Goal: Information Seeking & Learning: Find contact information

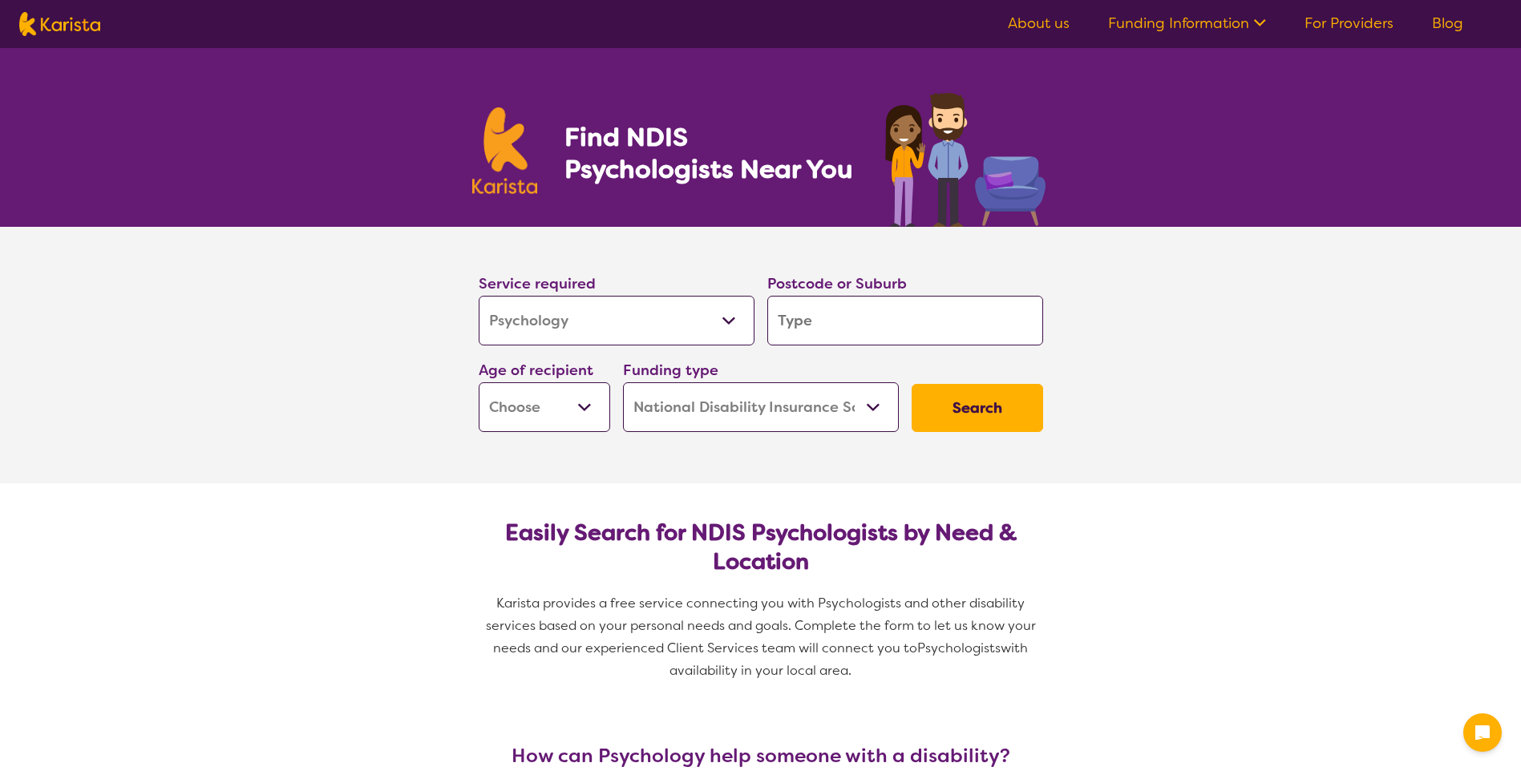
select select "Psychology"
select select "NDIS"
select select "Psychology"
select select "NDIS"
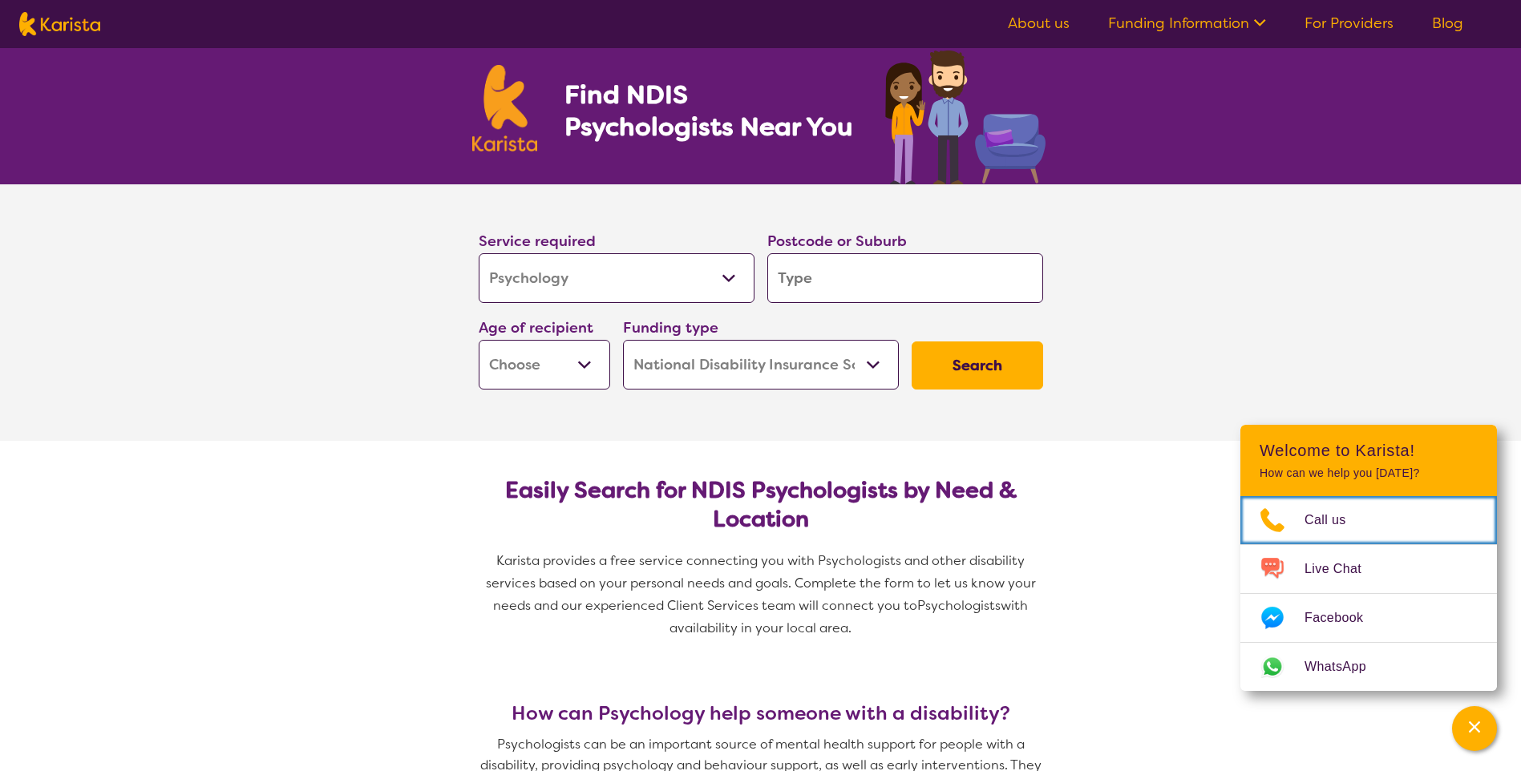
scroll to position [80, 0]
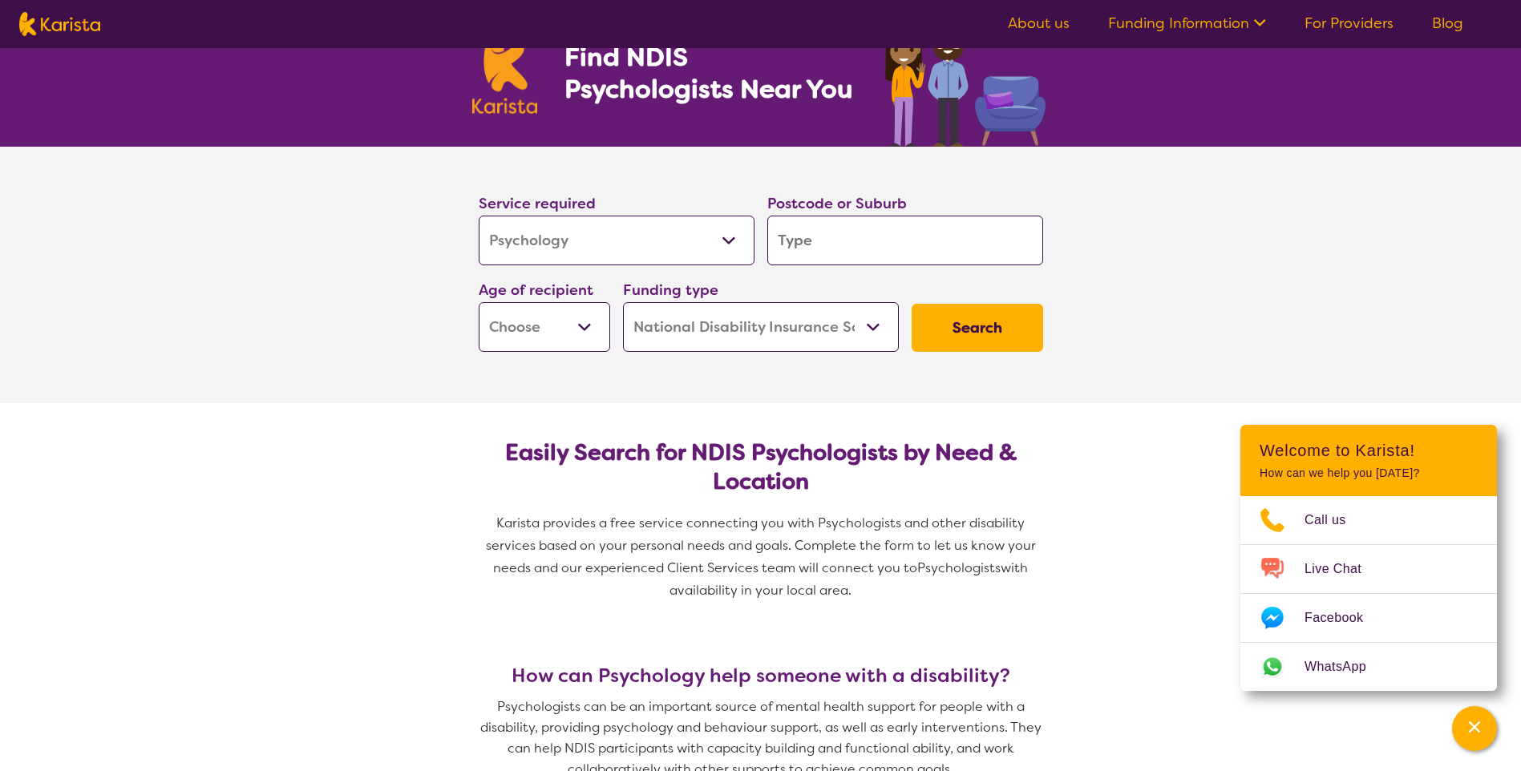
click at [826, 249] on input "search" at bounding box center [905, 241] width 276 height 50
click at [577, 316] on select "Early Childhood - 0 to 9 Child - 10 to 11 Adolescent - 12 to 17 Adult - 18 to 6…" at bounding box center [544, 327] width 131 height 50
select select "AD"
click at [479, 302] on select "Early Childhood - 0 to 9 Child - 10 to 11 Adolescent - 12 to 17 Adult - 18 to 6…" at bounding box center [544, 327] width 131 height 50
select select "AD"
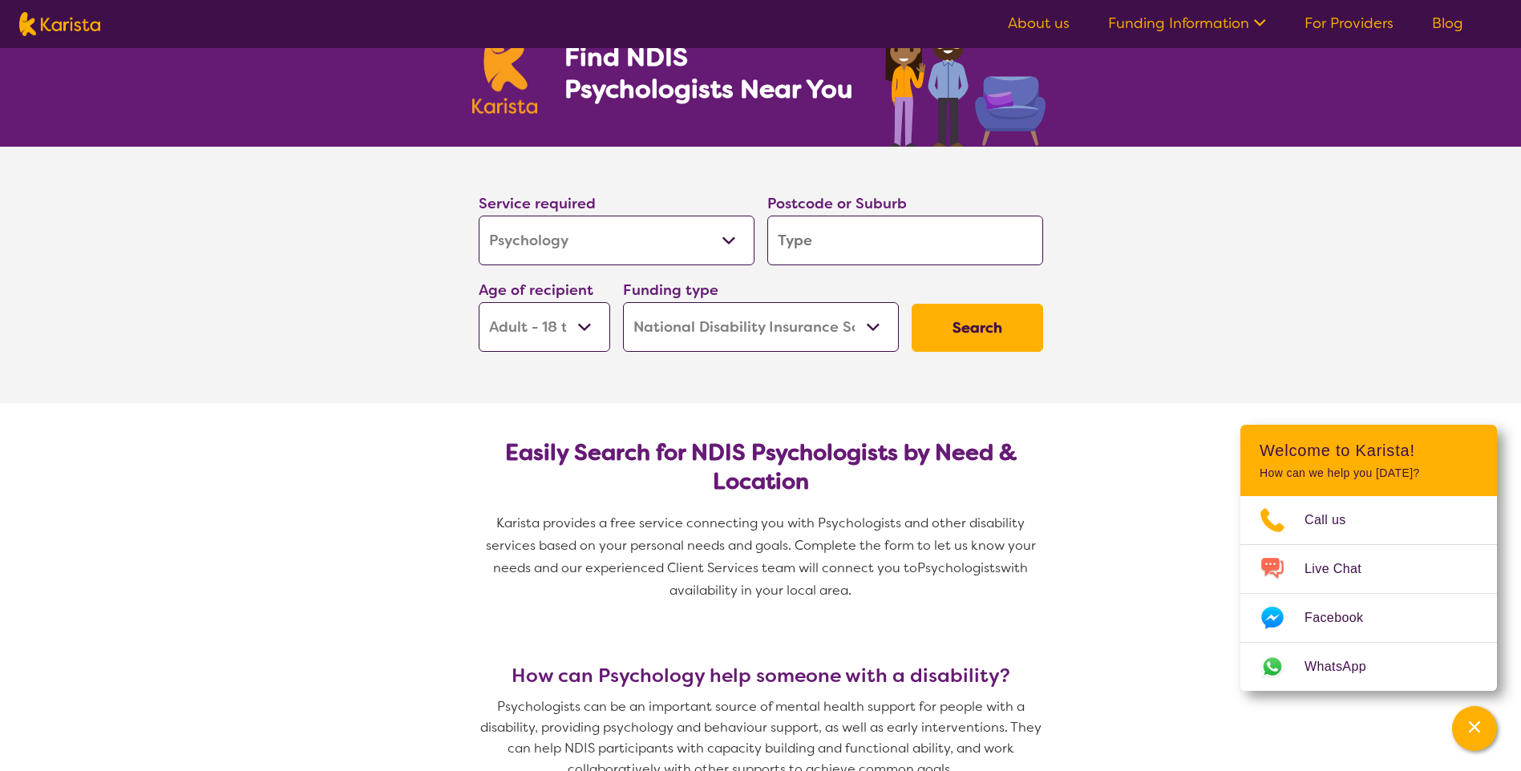
click at [933, 241] on input "search" at bounding box center [905, 241] width 276 height 50
click at [945, 326] on button "Search" at bounding box center [977, 328] width 131 height 48
click at [843, 239] on input "search" at bounding box center [905, 241] width 276 height 50
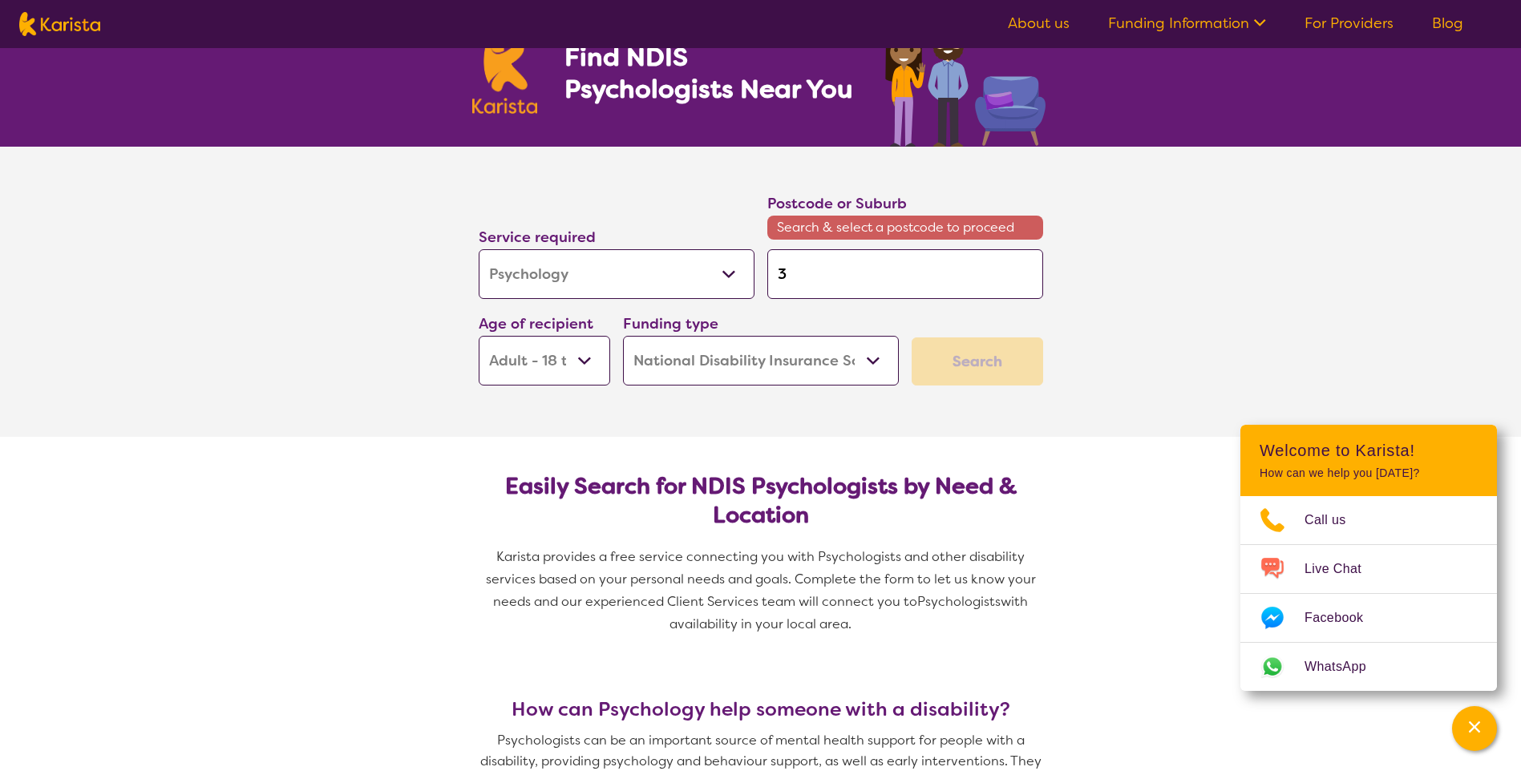
type input "3"
type input "30"
type input "304"
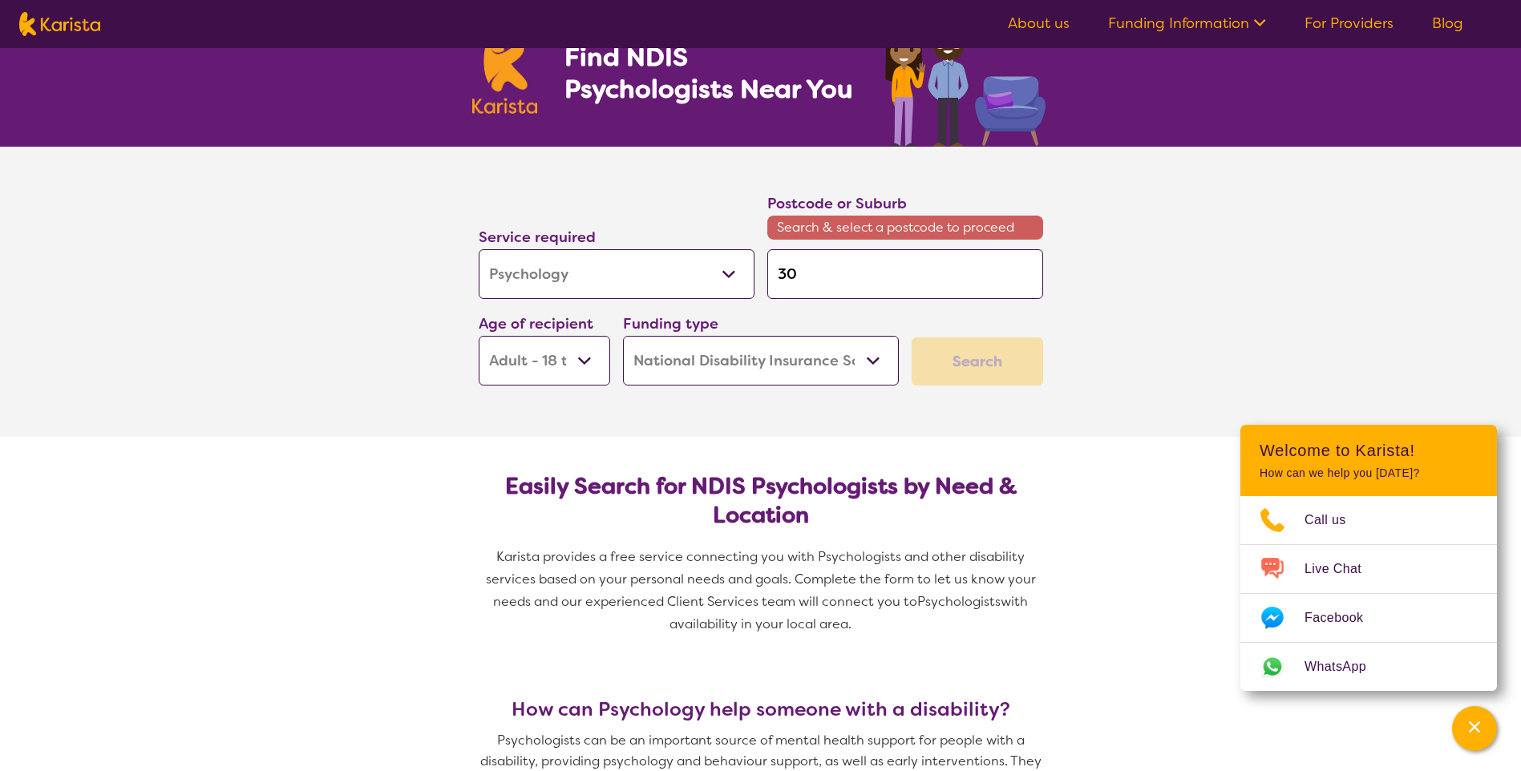
type input "304"
type input "3048"
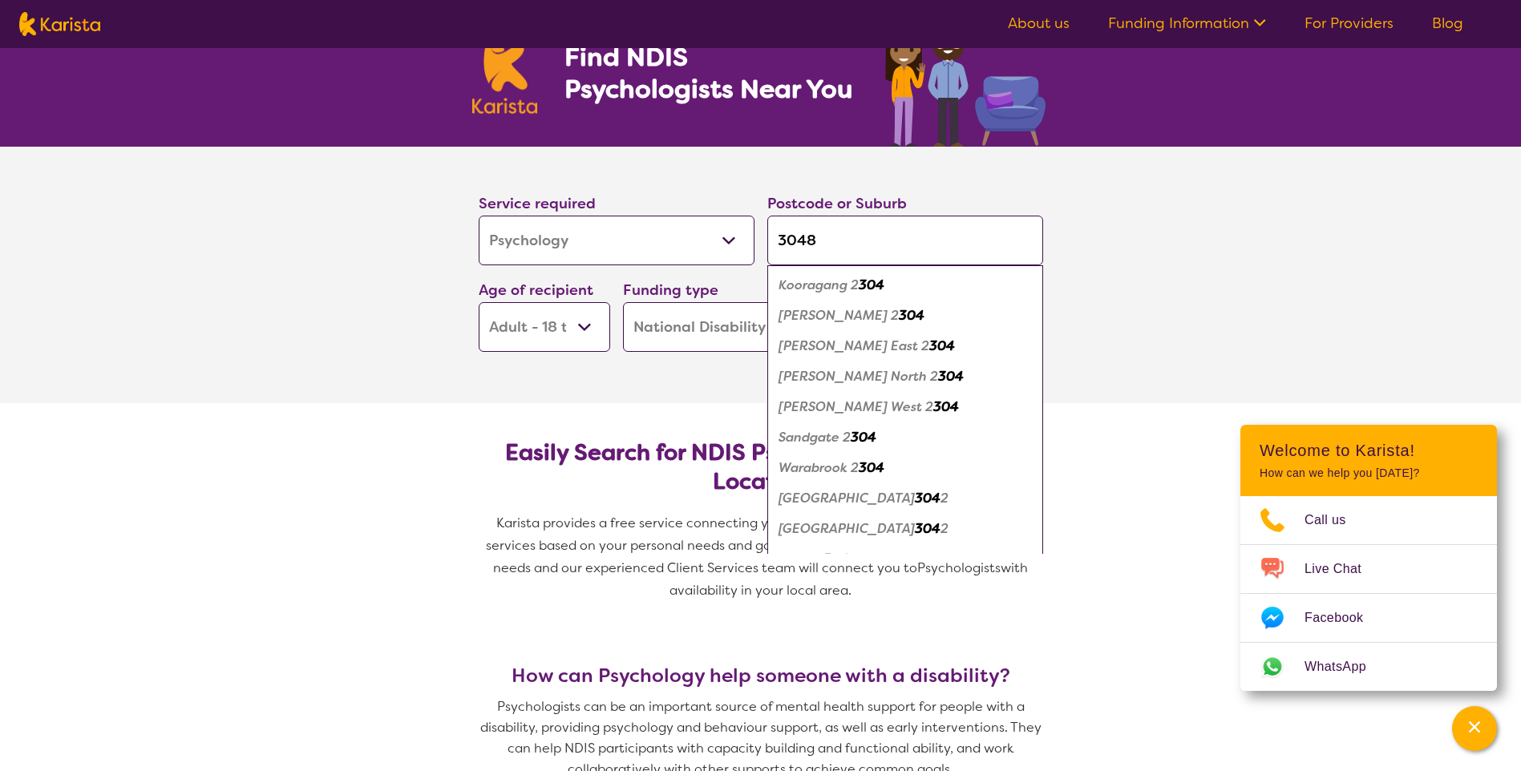
click button "Search" at bounding box center [977, 328] width 131 height 48
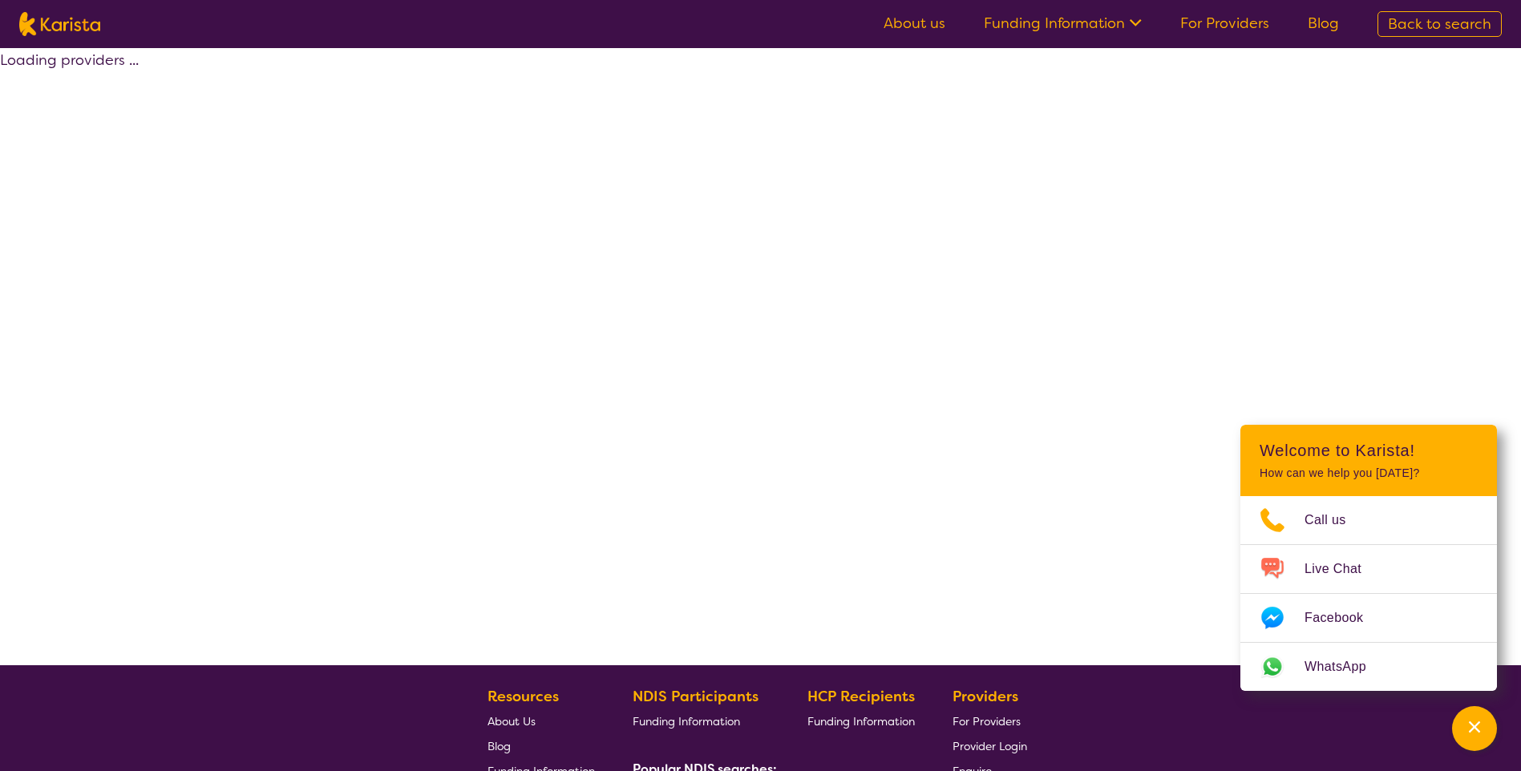
select select "by_score"
